Goal: Information Seeking & Learning: Understand process/instructions

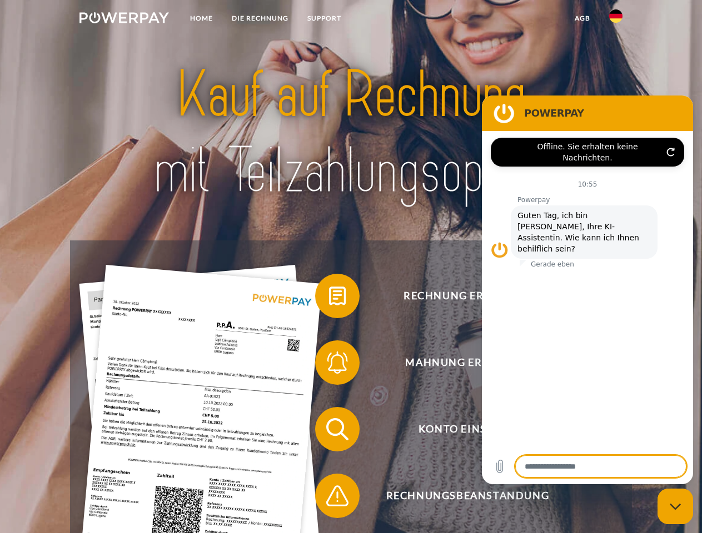
click at [124, 19] on img at bounding box center [123, 17] width 89 height 11
click at [616, 19] on img at bounding box center [615, 15] width 13 height 13
click at [582, 18] on link "agb" at bounding box center [582, 18] width 34 height 20
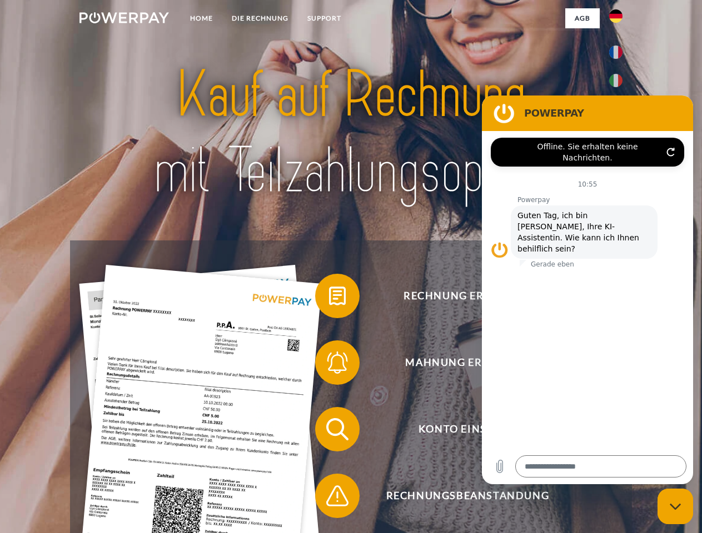
click at [329, 298] on span at bounding box center [321, 296] width 56 height 56
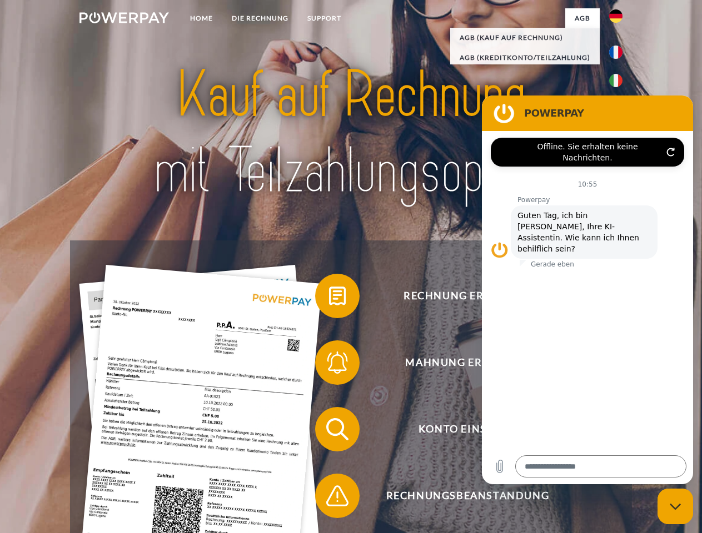
click at [329, 365] on span at bounding box center [321, 363] width 56 height 56
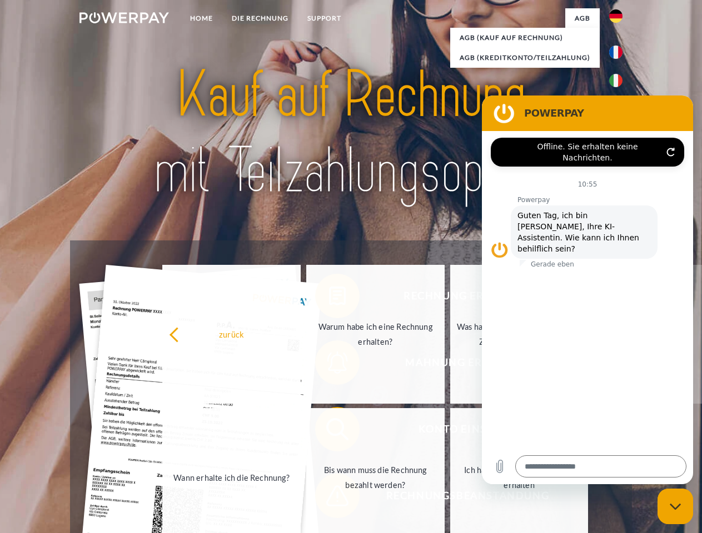
click at [329, 432] on link "Bis wann muss die Rechnung bezahlt werden?" at bounding box center [375, 477] width 138 height 139
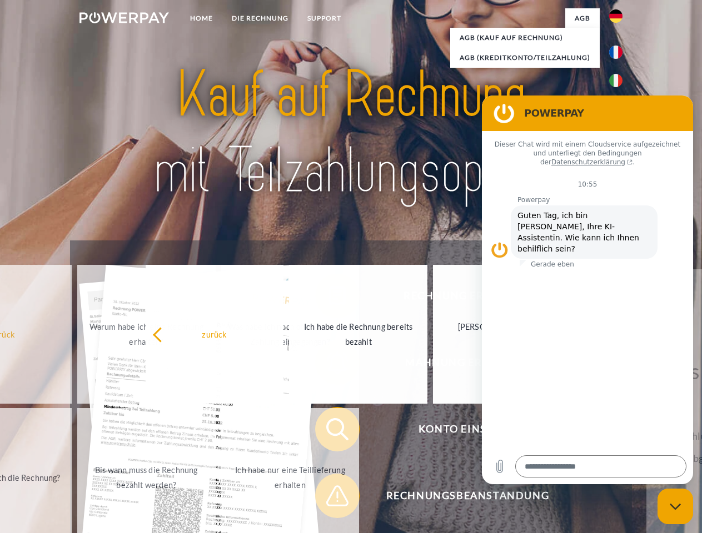
click at [329, 498] on span at bounding box center [321, 496] width 56 height 56
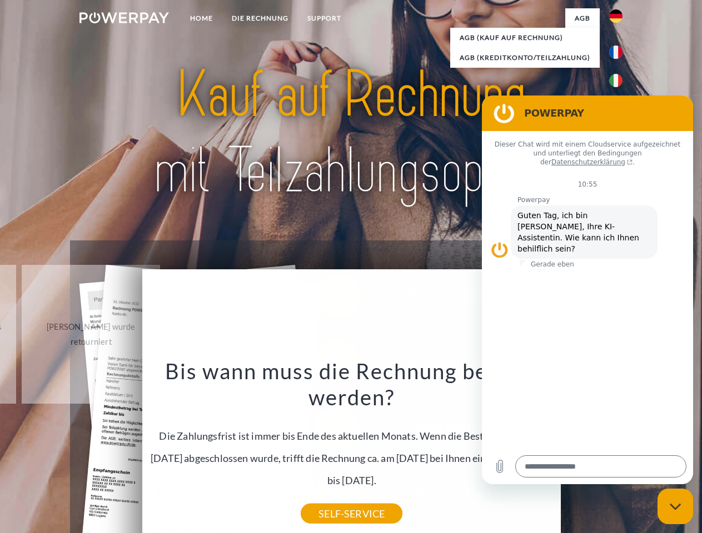
click at [675, 507] on icon "Messaging-Fenster schließen" at bounding box center [675, 506] width 12 height 7
type textarea "*"
